Goal: Transaction & Acquisition: Subscribe to service/newsletter

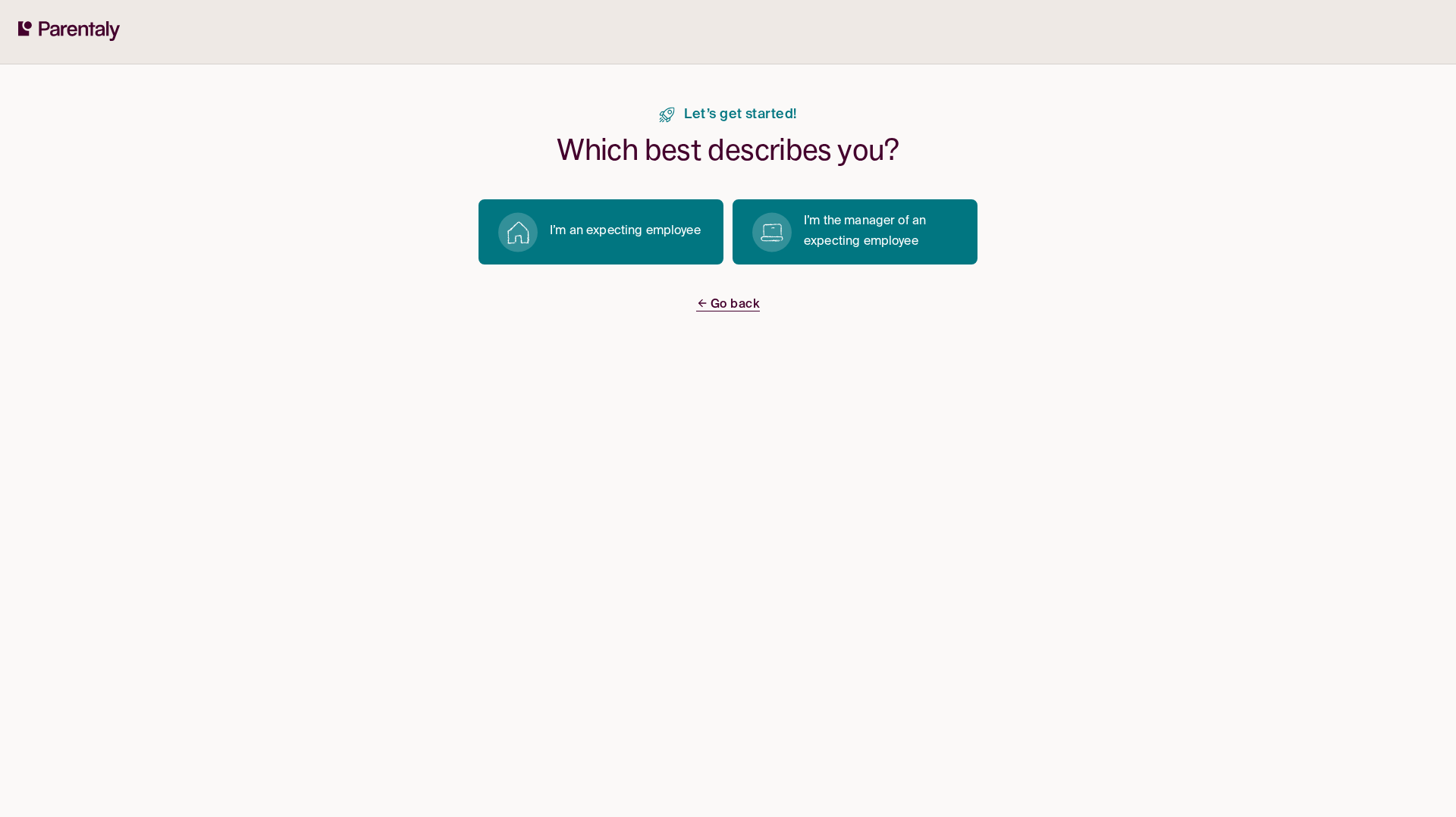
click at [750, 302] on span "Go back" at bounding box center [728, 305] width 64 height 13
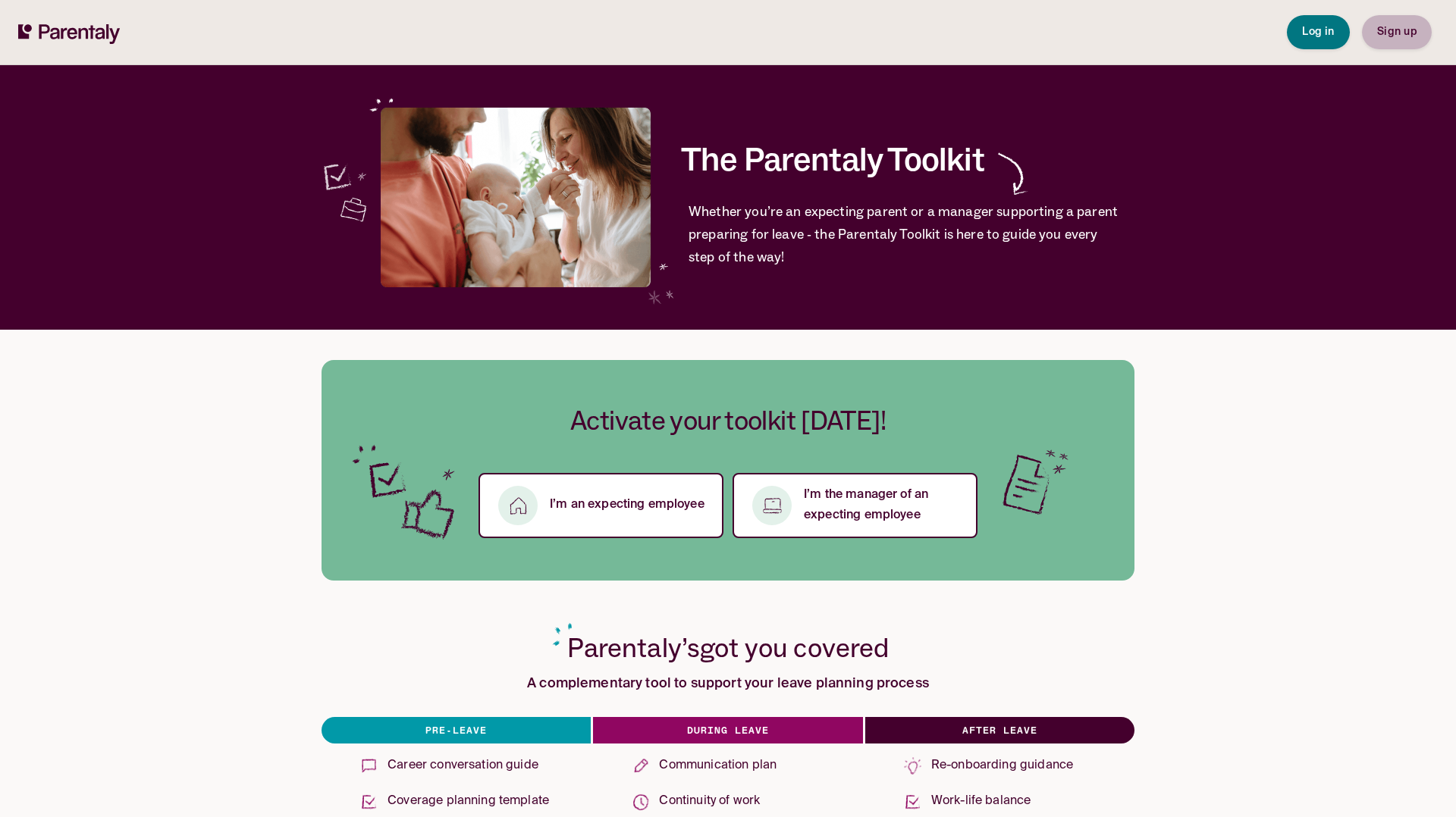
click at [1393, 36] on span "Sign up" at bounding box center [1396, 31] width 39 height 11
